Goal: Task Accomplishment & Management: Manage account settings

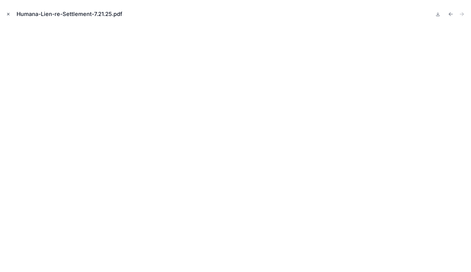
click at [7, 13] on icon "Close modal" at bounding box center [8, 14] width 4 height 4
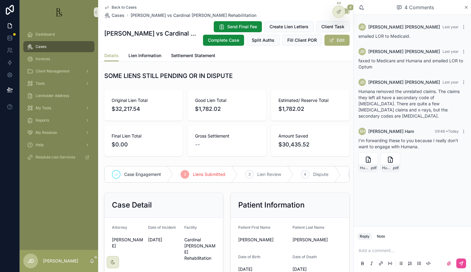
click at [370, 249] on p "scrollable content" at bounding box center [414, 250] width 110 height 6
click at [462, 260] on button "scrollable content" at bounding box center [461, 263] width 10 height 10
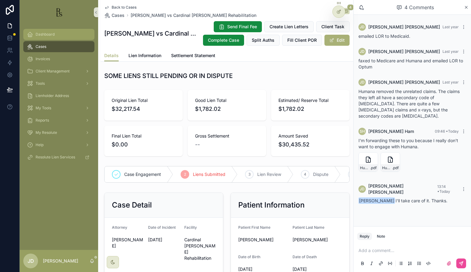
click at [45, 32] on span "Dashboard" at bounding box center [45, 34] width 19 height 5
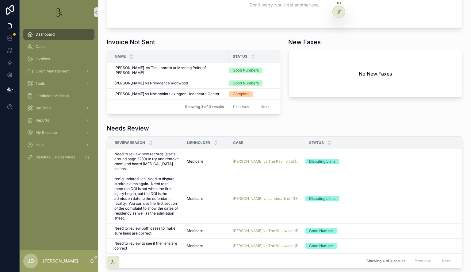
scroll to position [274, 0]
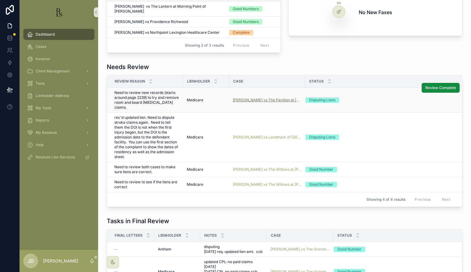
click at [249, 98] on span "[PERSON_NAME] vs The Pavilion at [GEOGRAPHIC_DATA]" at bounding box center [267, 100] width 69 height 5
